Goal: Communication & Community: Answer question/provide support

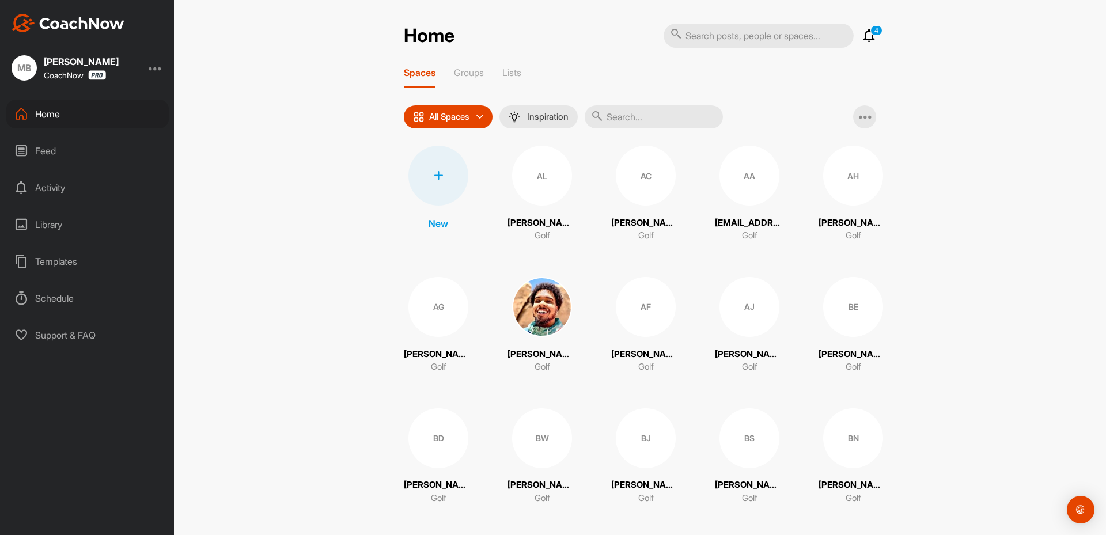
click at [598, 117] on icon at bounding box center [597, 116] width 12 height 12
click at [617, 115] on input "text" at bounding box center [654, 116] width 138 height 23
paste input "[PERSON_NAME]"
type input "[PERSON_NAME]"
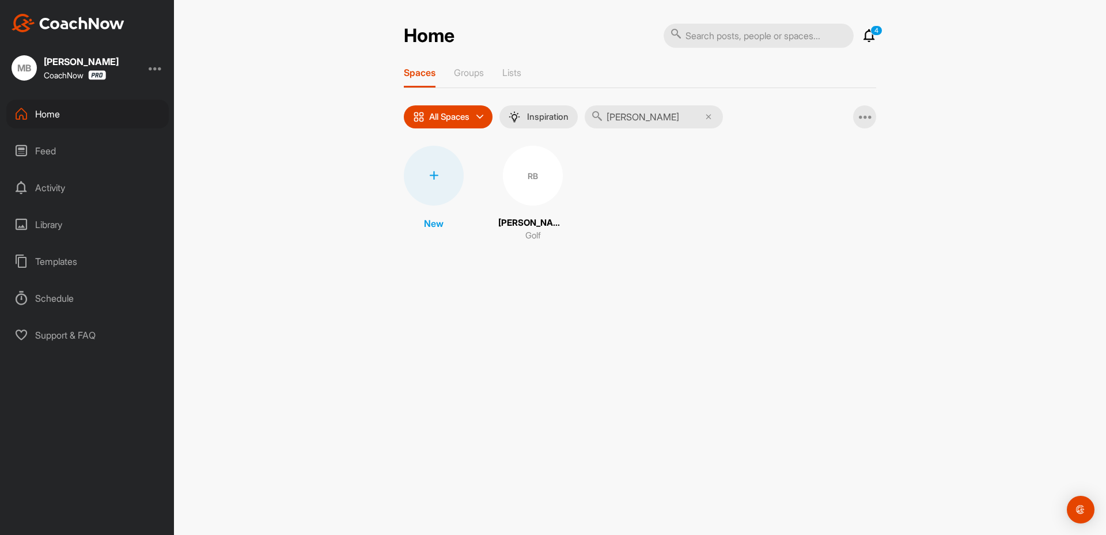
click at [537, 198] on div "RB" at bounding box center [533, 176] width 60 height 60
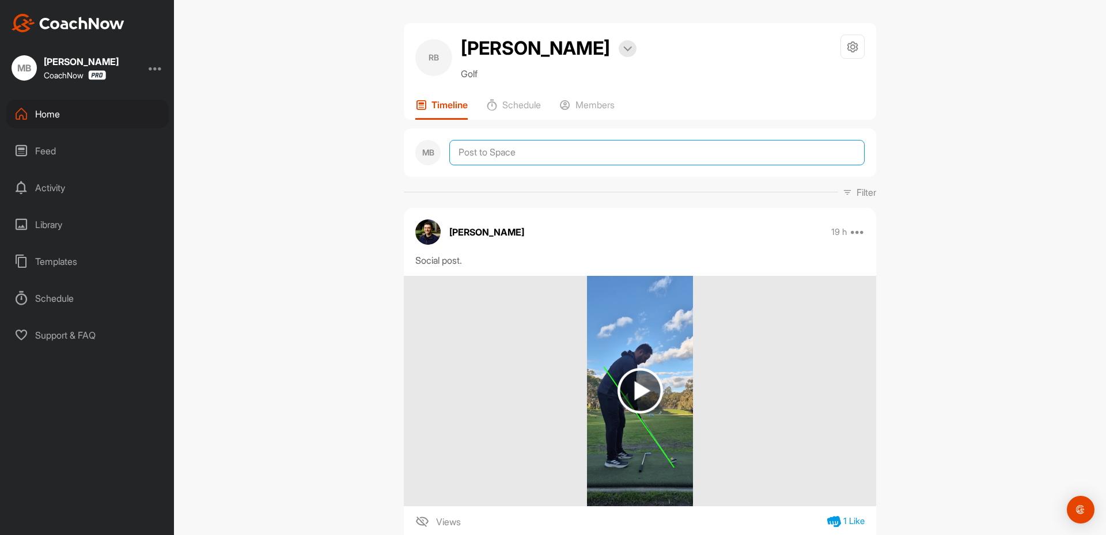
click at [522, 156] on textarea at bounding box center [656, 152] width 415 height 25
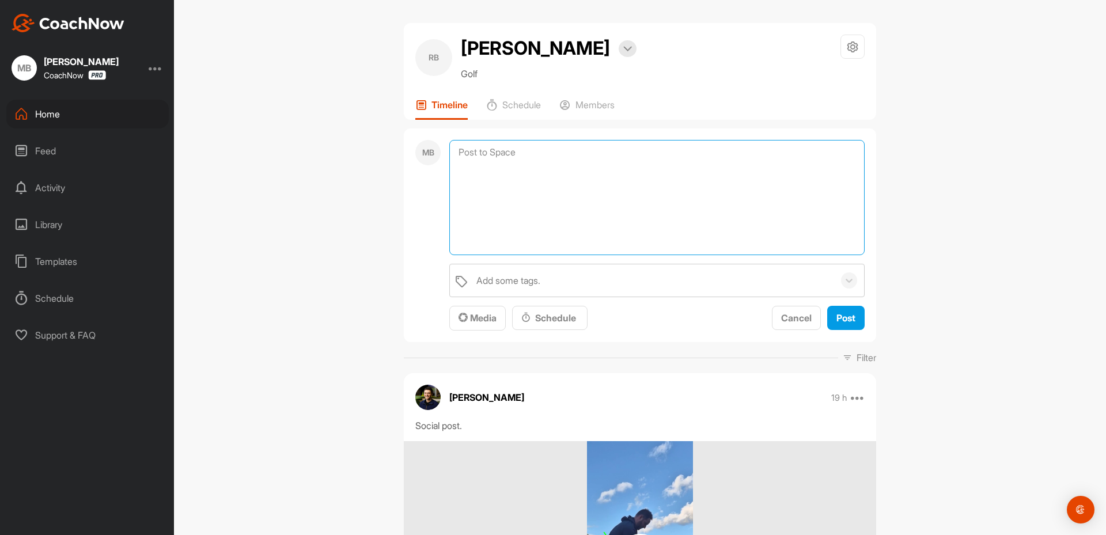
click at [507, 159] on textarea at bounding box center [656, 197] width 415 height 115
paste textarea "[First Name], I am checking in to see if you have any questions regarding your …"
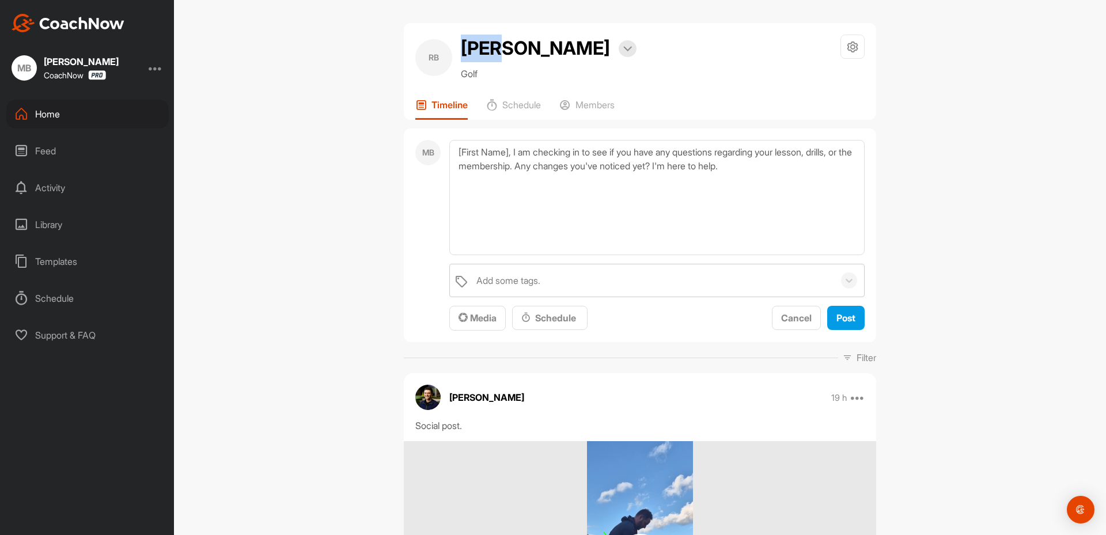
drag, startPoint x: 500, startPoint y: 48, endPoint x: 434, endPoint y: 141, distance: 113.6
click at [434, 48] on div "[PERSON_NAME] Beens Bookings Golf" at bounding box center [525, 58] width 221 height 46
copy div "[PERSON_NAME]"
drag, startPoint x: 510, startPoint y: 154, endPoint x: 442, endPoint y: 160, distance: 67.6
click at [443, 160] on div "MB [First Name], I am checking in to see if you have any questions regarding yo…" at bounding box center [640, 235] width 472 height 214
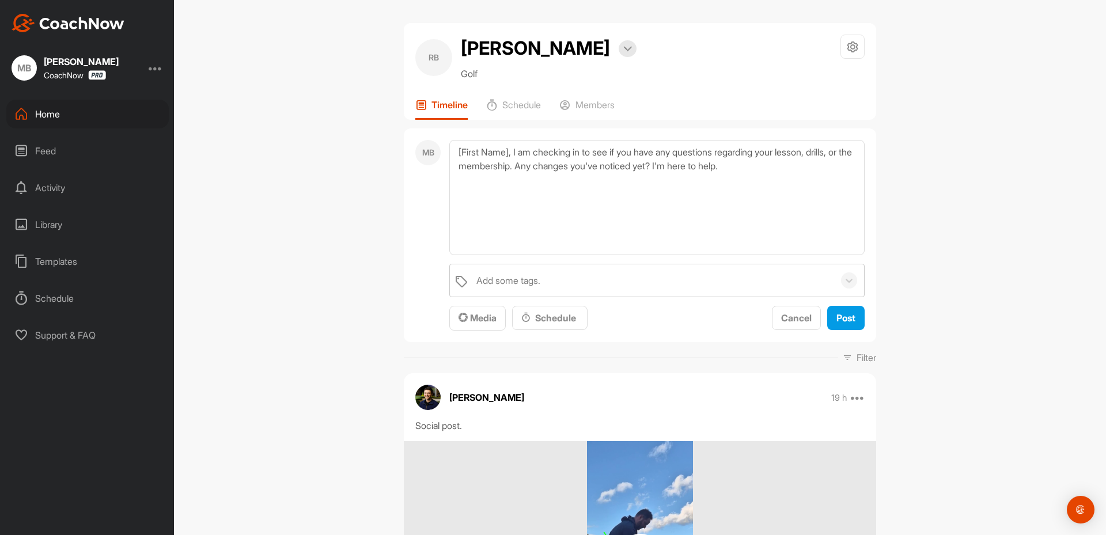
click at [434, 159] on div "MB [First Name], I am checking in to see if you have any questions regarding yo…" at bounding box center [640, 235] width 472 height 214
drag, startPoint x: 457, startPoint y: 152, endPoint x: 511, endPoint y: 153, distance: 53.6
click at [513, 150] on textarea "[First Name], I am checking in to see if you have any questions regarding your …" at bounding box center [656, 197] width 415 height 115
paste textarea "[PERSON_NAME]"
click at [451, 166] on textarea "[PERSON_NAME], I am checking in to see if you have any questions regarding your…" at bounding box center [656, 197] width 415 height 115
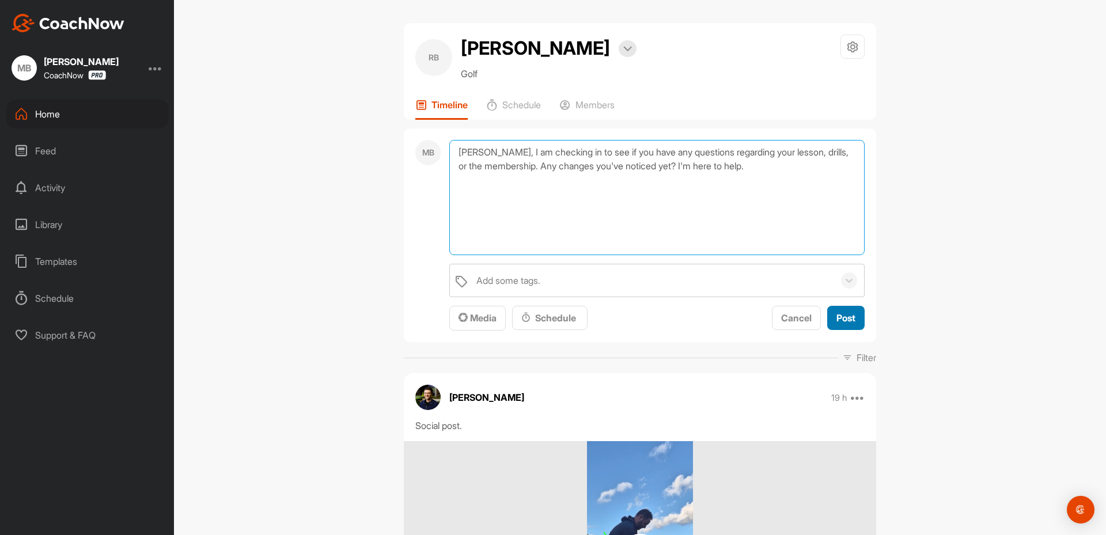
type textarea "[PERSON_NAME], I am checking in to see if you have any questions regarding your…"
click at [847, 321] on span "Post" at bounding box center [845, 318] width 19 height 12
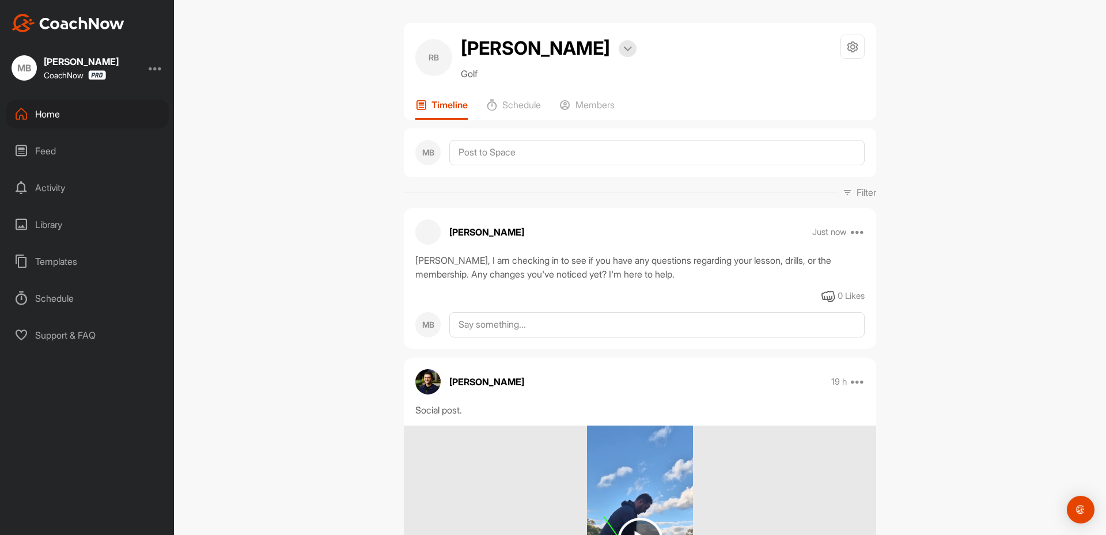
click at [45, 123] on div "Home" at bounding box center [87, 114] width 162 height 29
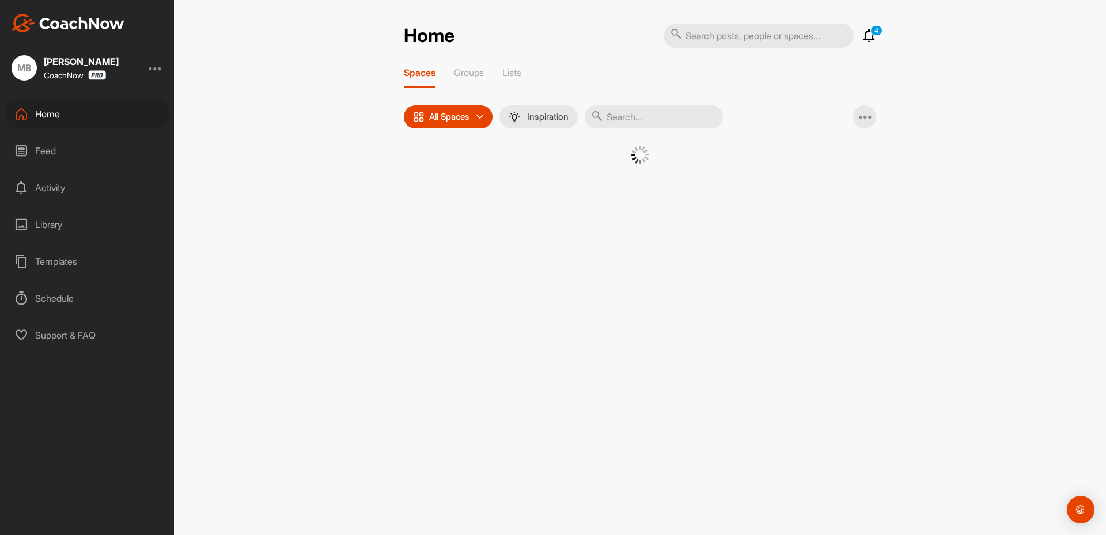
click at [677, 118] on input "text" at bounding box center [654, 116] width 138 height 23
paste input "[PERSON_NAME]"
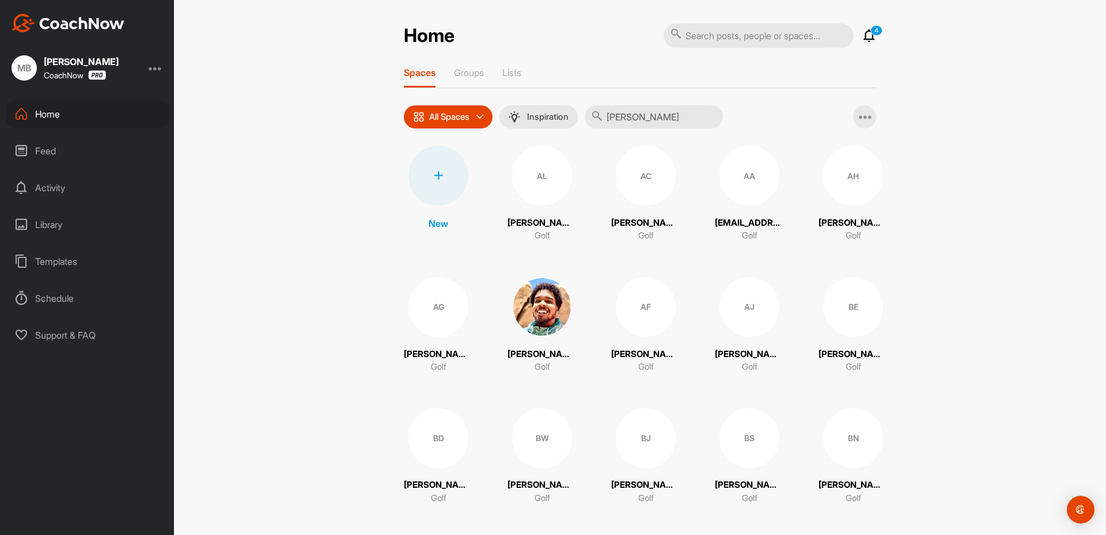
type input "[PERSON_NAME]"
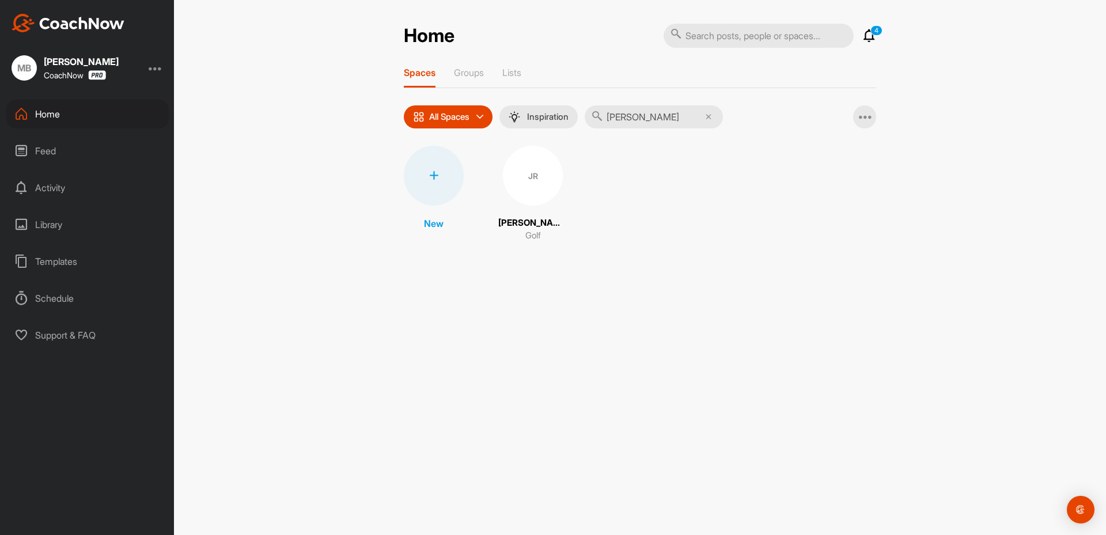
click at [520, 184] on div "JR" at bounding box center [533, 176] width 60 height 60
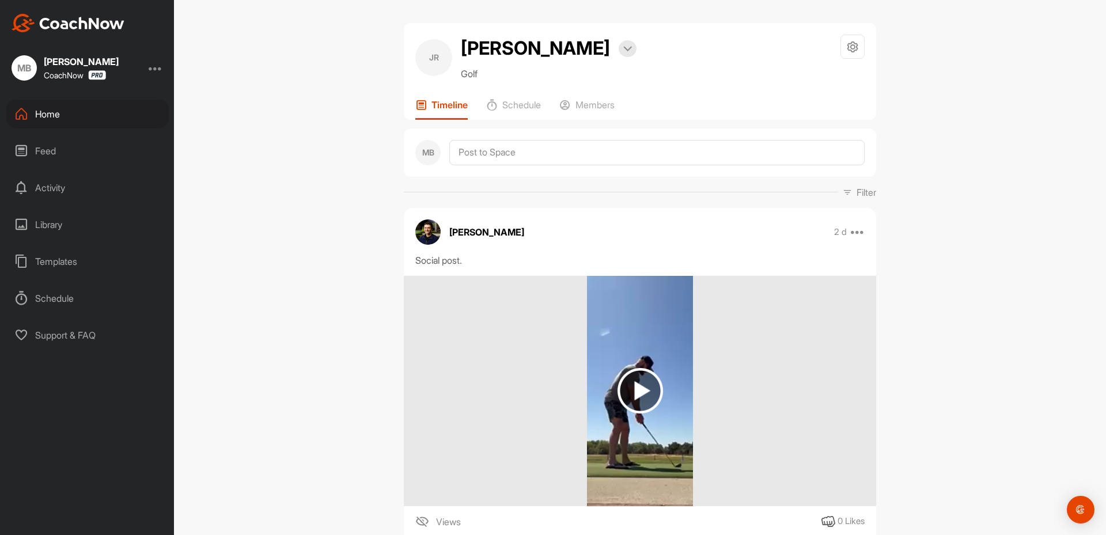
click at [489, 130] on div "MB" at bounding box center [640, 152] width 472 height 48
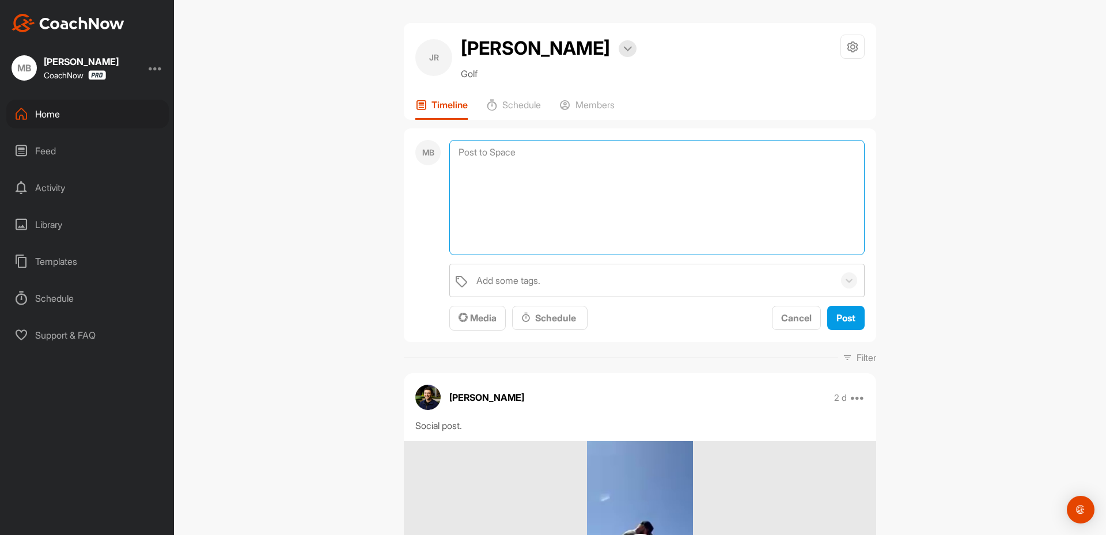
click at [507, 151] on textarea at bounding box center [656, 197] width 415 height 115
paste textarea "[PERSON_NAME]"
drag, startPoint x: 515, startPoint y: 153, endPoint x: 490, endPoint y: 154, distance: 25.4
click at [490, 154] on textarea "[PERSON_NAME]" at bounding box center [656, 197] width 415 height 115
paste textarea "[First Name], I am checking in to see if you have any questions regarding your …"
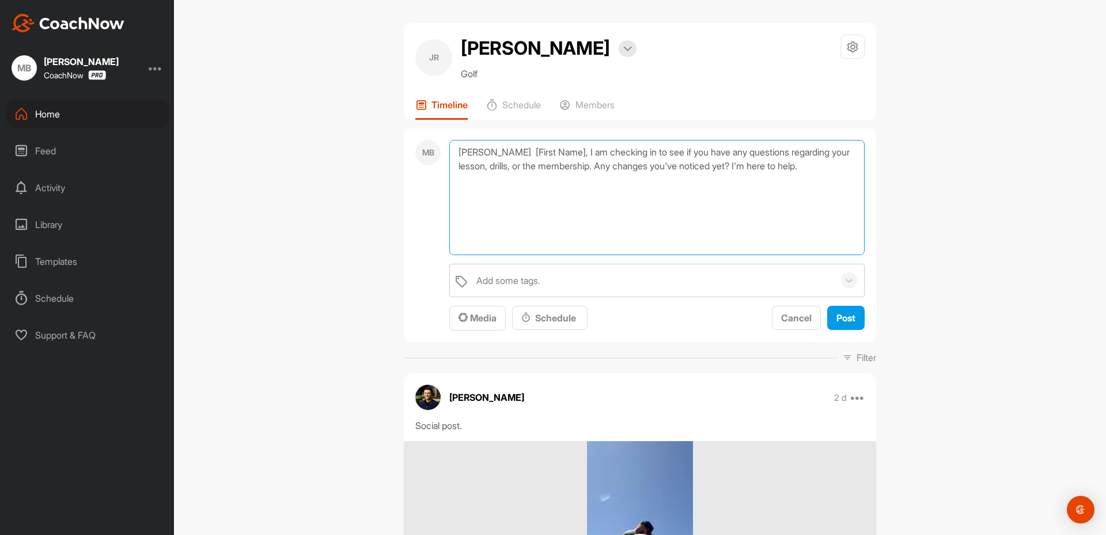
drag, startPoint x: 538, startPoint y: 150, endPoint x: 484, endPoint y: 147, distance: 54.2
click at [483, 147] on textarea "[PERSON_NAME] [First Name], I am checking in to see if you have any questions r…" at bounding box center [656, 197] width 415 height 115
type textarea "[PERSON_NAME], I am checking in to see if you have any questions regarding your…"
click at [838, 319] on span "Post" at bounding box center [845, 318] width 19 height 12
